Goal: Task Accomplishment & Management: Manage account settings

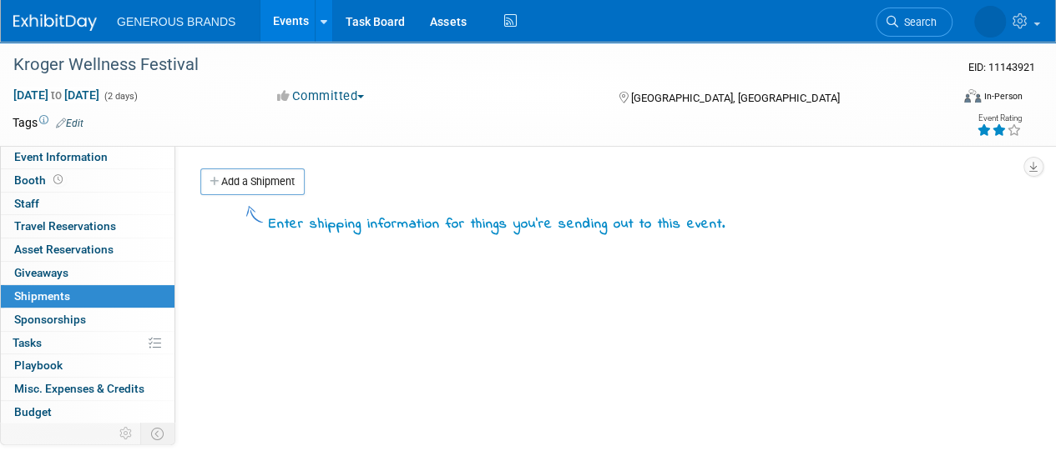
click at [73, 24] on img at bounding box center [54, 22] width 83 height 17
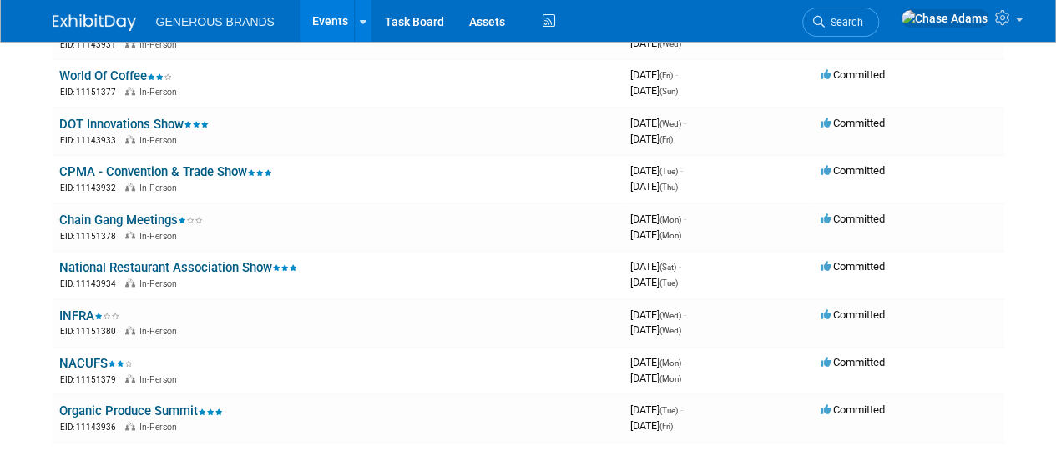
scroll to position [1011, 0]
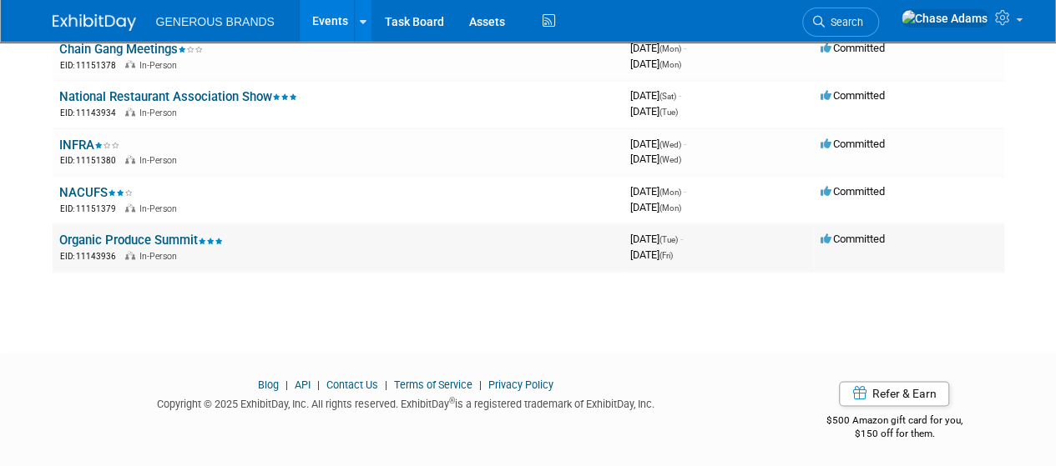
click at [185, 233] on link "Organic Produce Summit" at bounding box center [141, 240] width 164 height 15
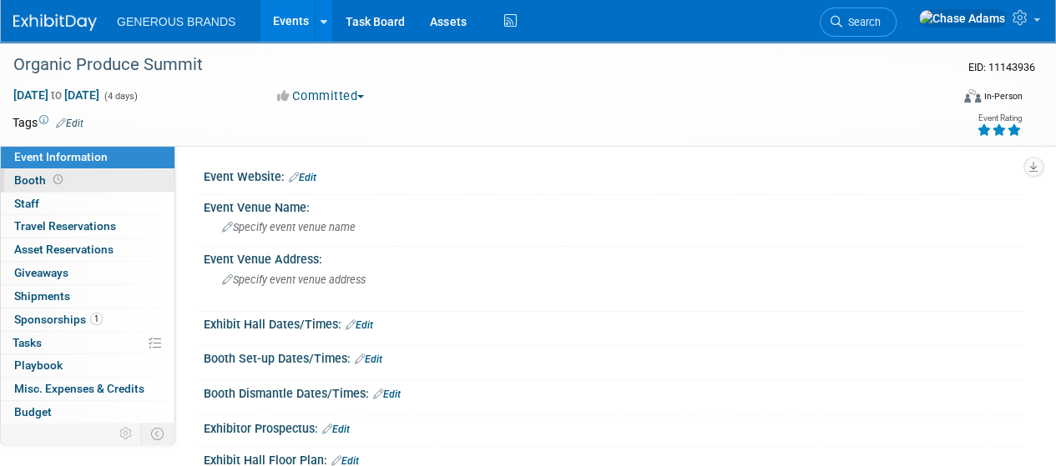
click at [58, 179] on icon at bounding box center [57, 179] width 9 height 9
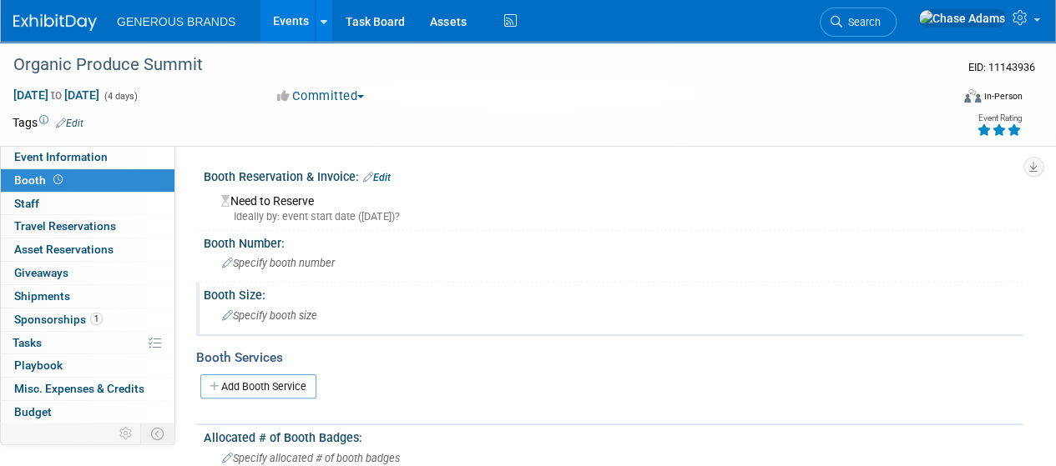
click at [267, 303] on div "Specify booth size" at bounding box center [613, 316] width 794 height 26
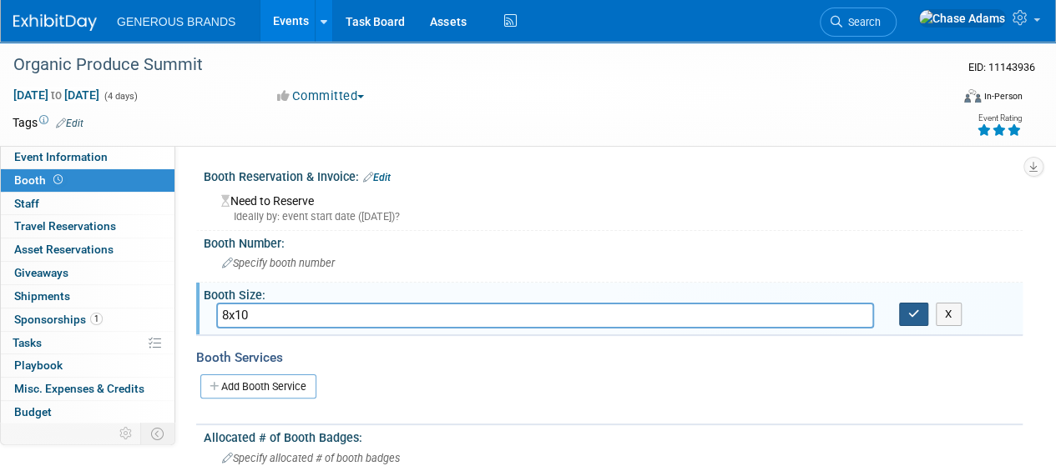
type input "8x10"
click at [920, 317] on button "button" at bounding box center [914, 314] width 30 height 23
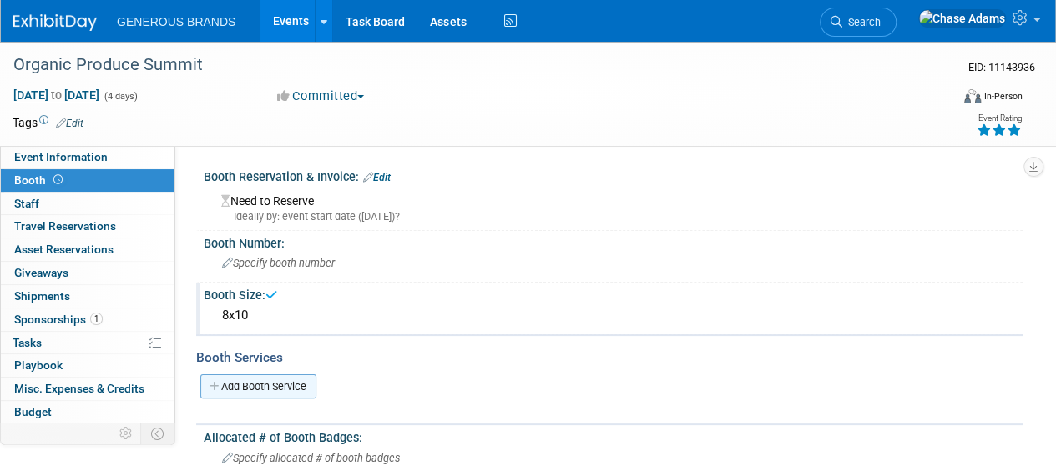
click at [282, 380] on link "Add Booth Service" at bounding box center [258, 387] width 116 height 24
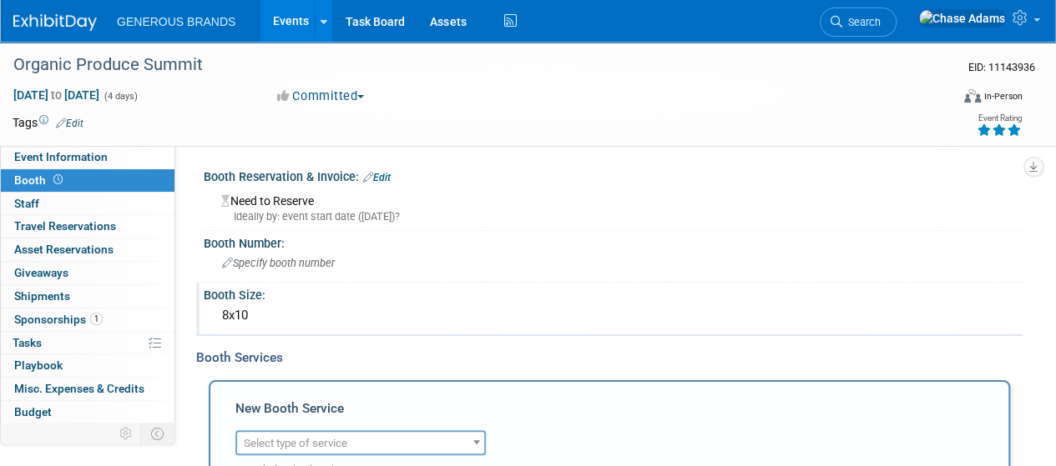
drag, startPoint x: 282, startPoint y: 380, endPoint x: 401, endPoint y: 392, distance: 120.0
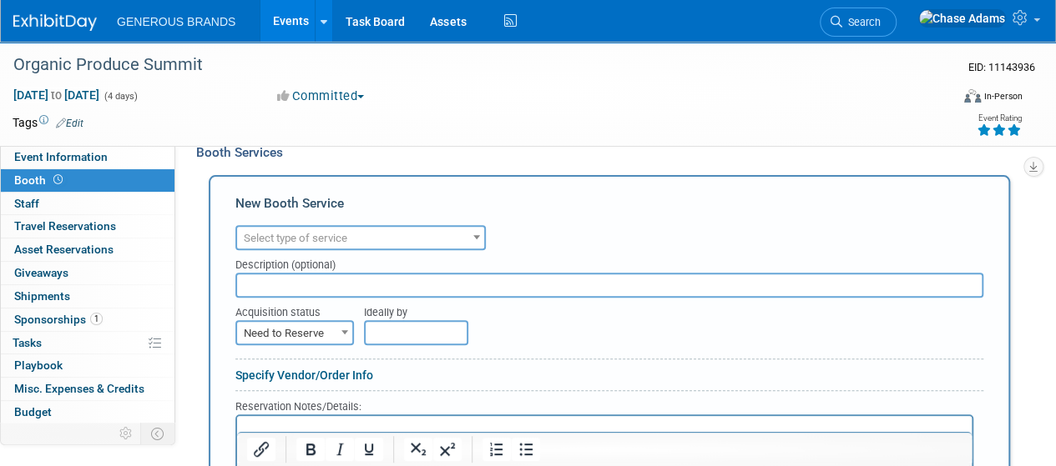
click at [249, 158] on div "Booth Services" at bounding box center [609, 153] width 826 height 18
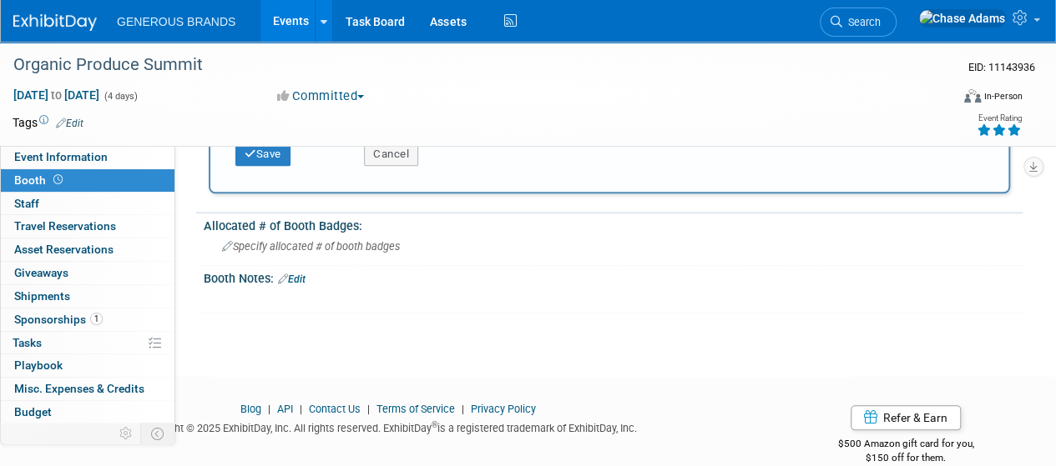
scroll to position [683, 0]
click at [399, 139] on div "Tags Edit Event Rating" at bounding box center [517, 126] width 1035 height 29
click at [395, 157] on button "Cancel" at bounding box center [391, 153] width 54 height 23
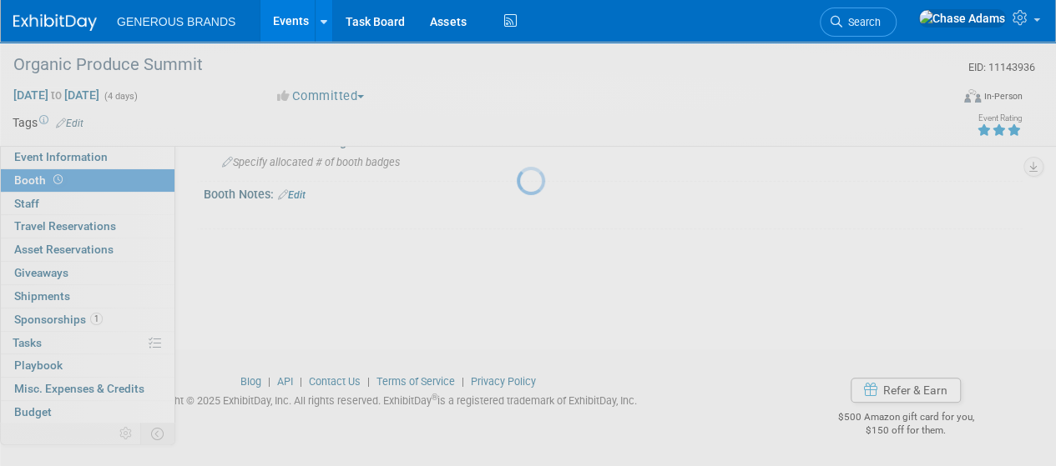
scroll to position [214, 0]
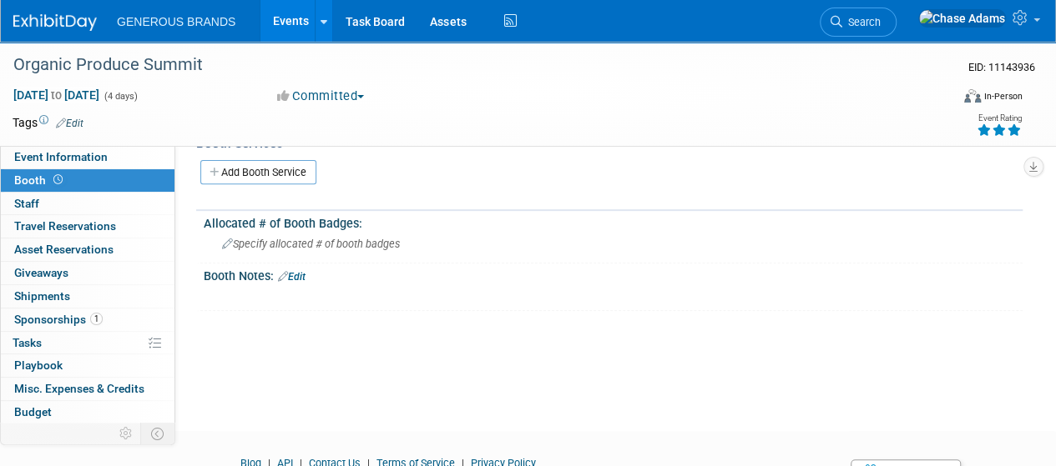
click at [295, 280] on link "Edit" at bounding box center [292, 277] width 28 height 12
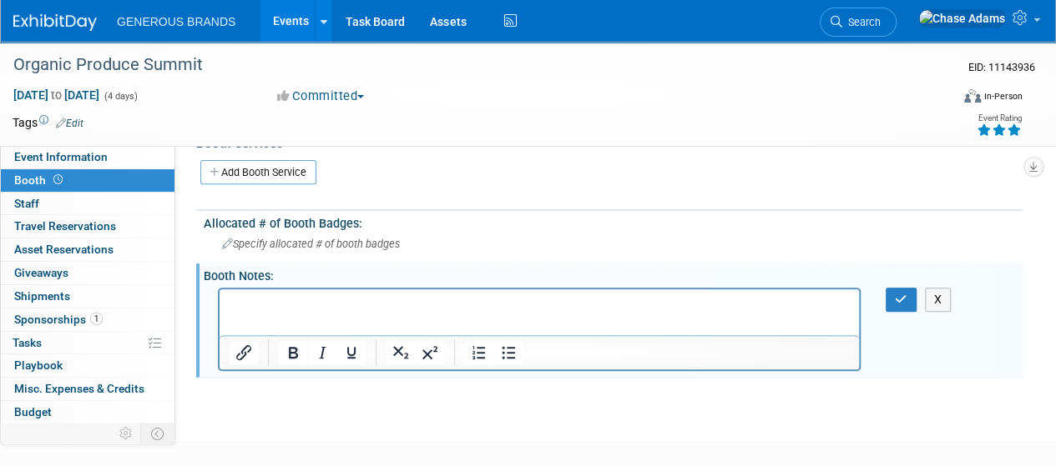
scroll to position [0, 0]
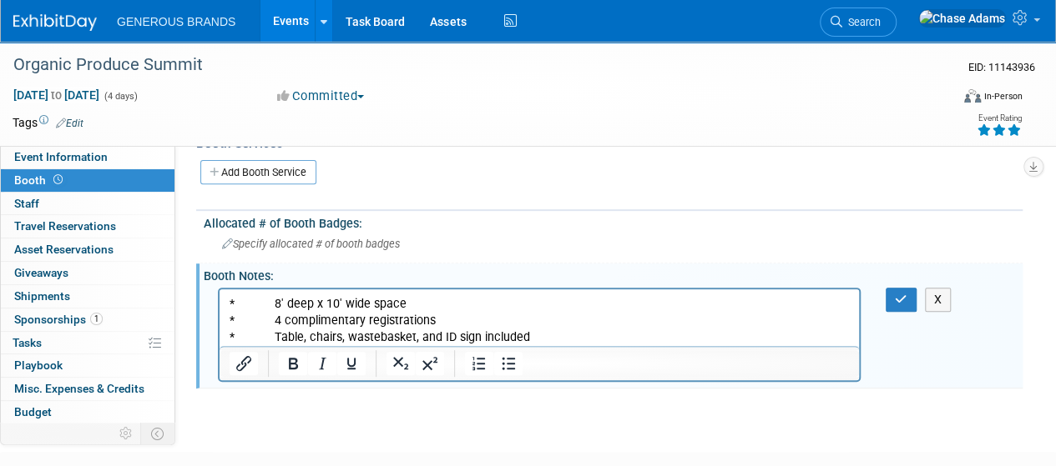
click at [887, 280] on div "Booth Notes: Edit" at bounding box center [613, 274] width 819 height 21
click at [899, 294] on icon "button" at bounding box center [901, 300] width 13 height 12
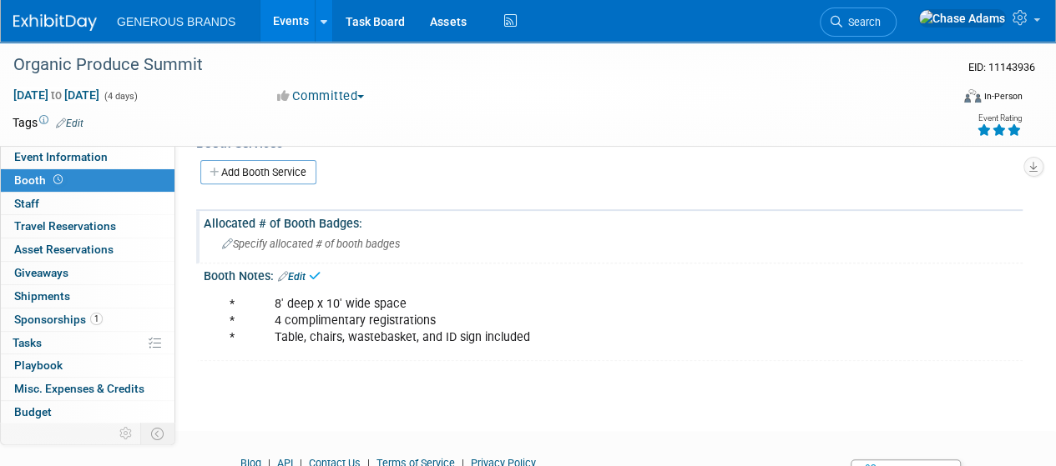
click at [345, 239] on span "Specify allocated # of booth badges" at bounding box center [311, 244] width 178 height 13
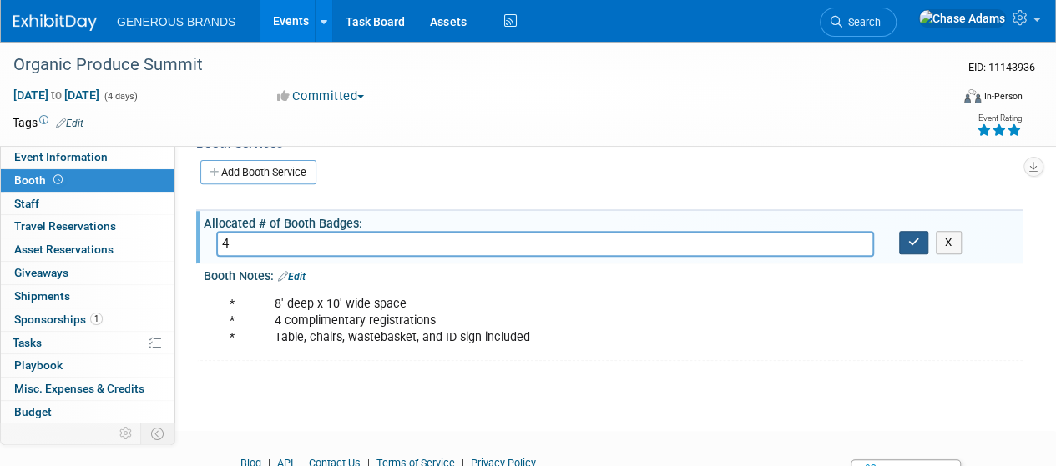
type input "4"
click at [915, 248] on button "button" at bounding box center [914, 242] width 30 height 23
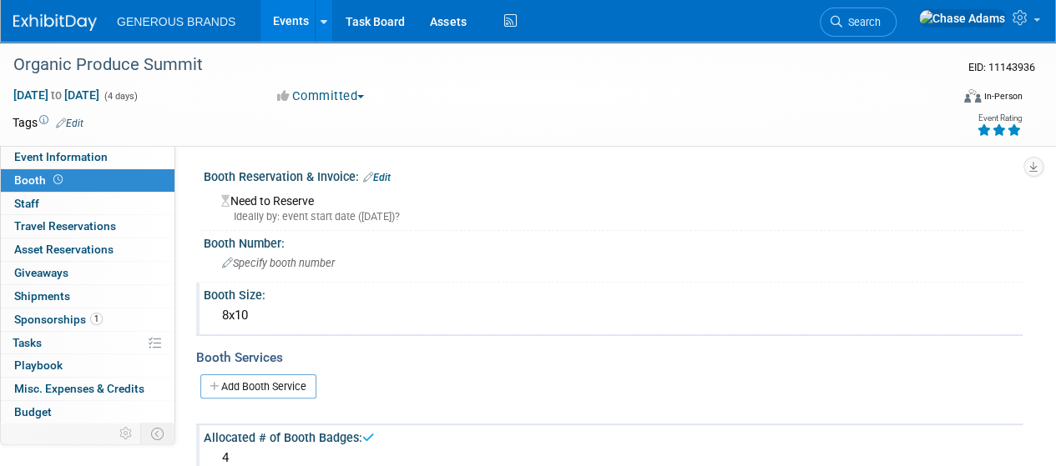
click at [336, 209] on div "Ideally by: event start date (Tue. Jul 14, 2026)?" at bounding box center [615, 216] width 789 height 15
click at [378, 211] on div "Ideally by: event start date (Tue. Jul 14, 2026)?" at bounding box center [615, 216] width 789 height 15
click at [378, 175] on link "Edit" at bounding box center [377, 178] width 28 height 12
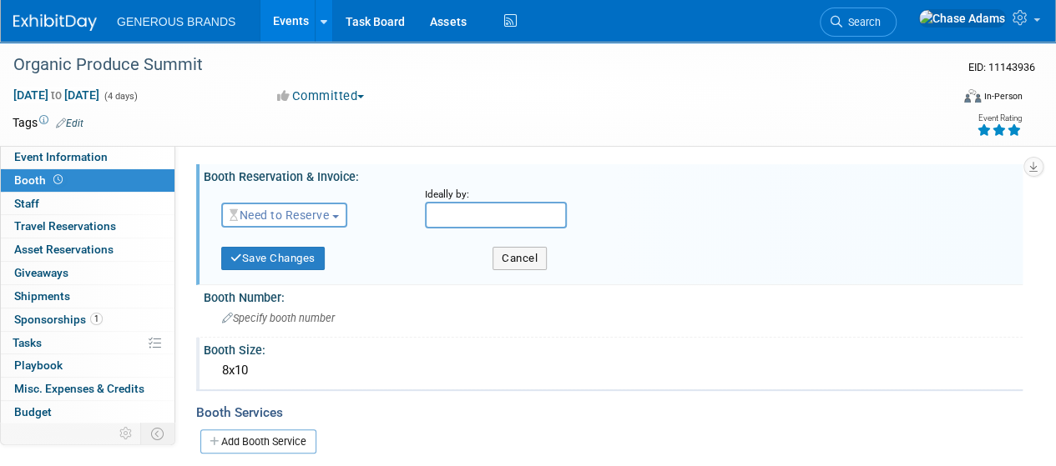
click at [304, 216] on span "Need to Reserve" at bounding box center [278, 215] width 99 height 13
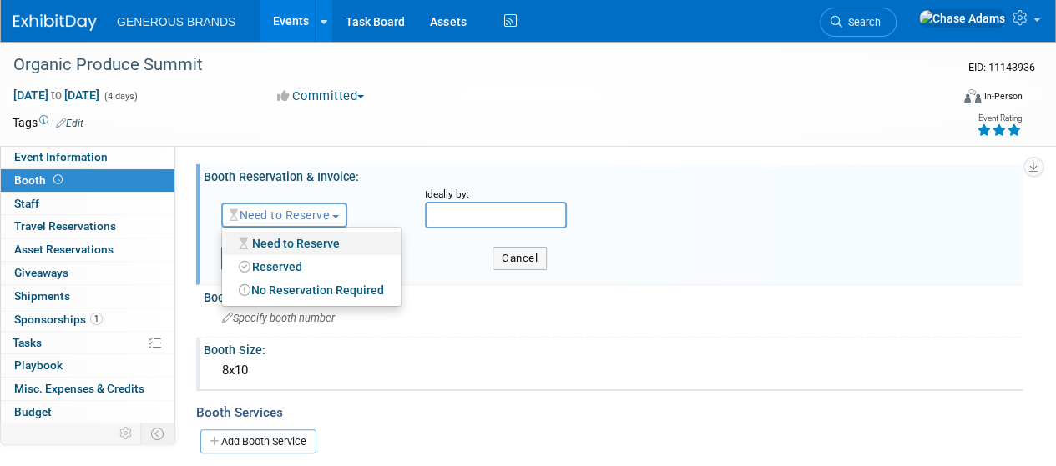
click at [296, 243] on link "Need to Reserve" at bounding box center [311, 243] width 179 height 23
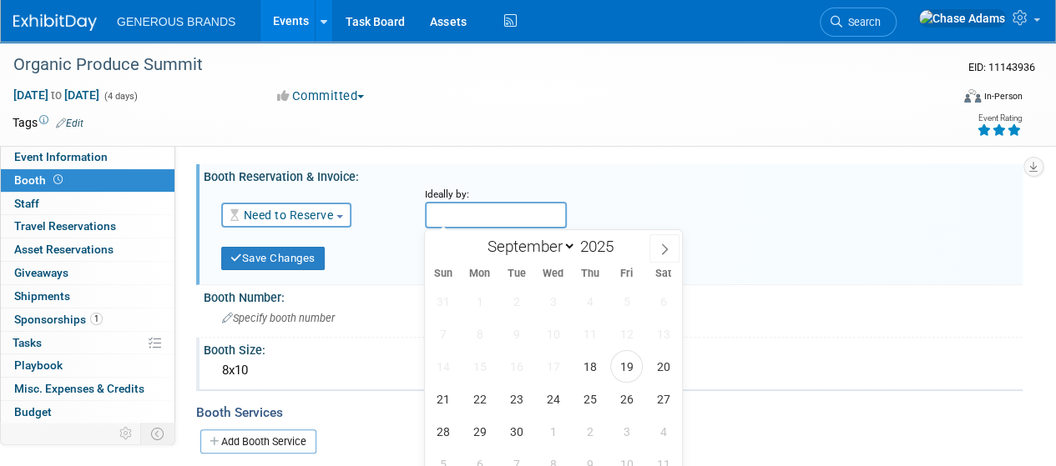
click at [480, 213] on input "text" at bounding box center [496, 215] width 142 height 27
click at [557, 436] on span "1" at bounding box center [553, 432] width 33 height 33
type input "Oct 1, 2025"
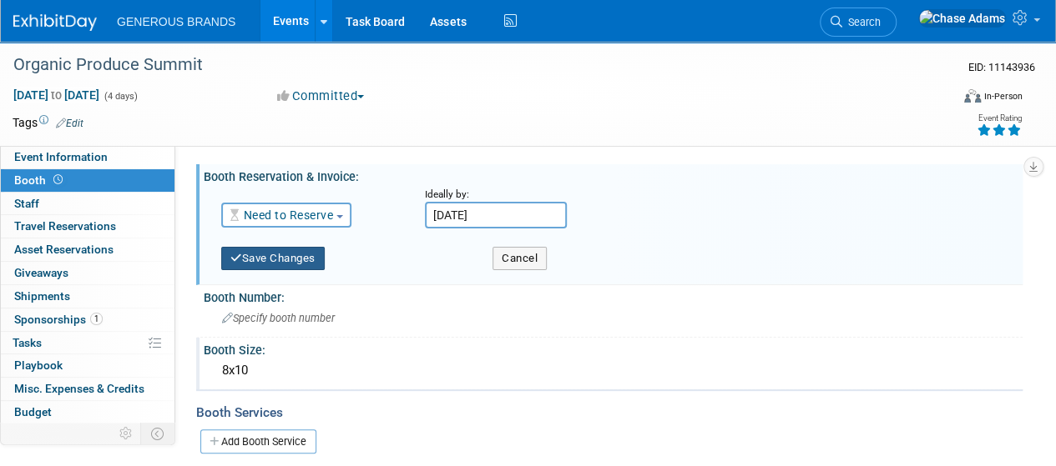
click at [302, 251] on button "Save Changes" at bounding box center [272, 258] width 103 height 23
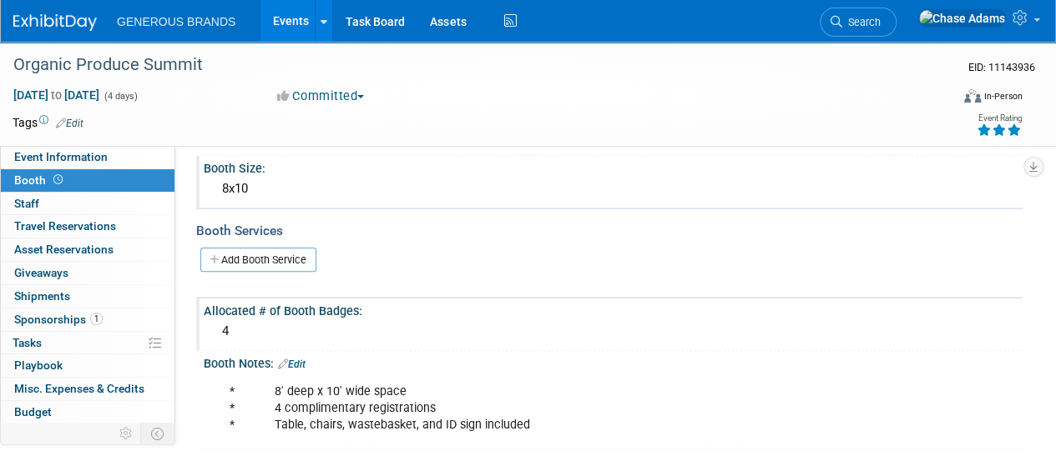
scroll to position [129, 0]
click at [269, 386] on div "* 8' deep x 10' wide space * 4 complimentary registrations * Table, chairs, was…" at bounding box center [539, 407] width 643 height 67
click at [292, 357] on link "Edit" at bounding box center [292, 363] width 28 height 12
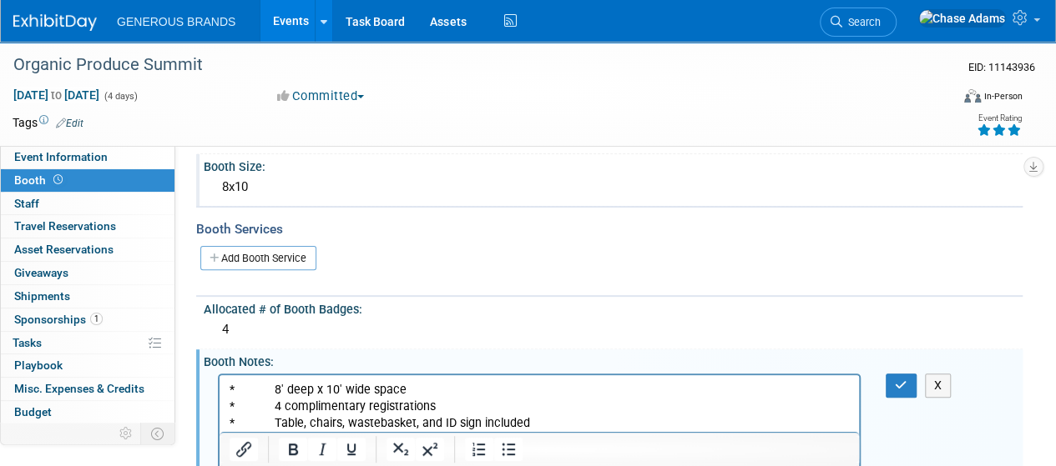
scroll to position [0, 0]
click at [274, 385] on p "* 8' deep x 10' wide space * 4 complimentary registrations * Table, chairs, was…" at bounding box center [539, 406] width 620 height 50
